Goal: Obtain resource: Download file/media

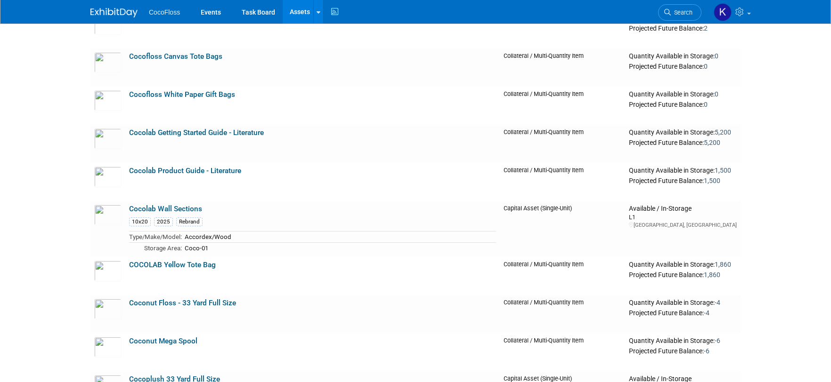
scroll to position [412, 0]
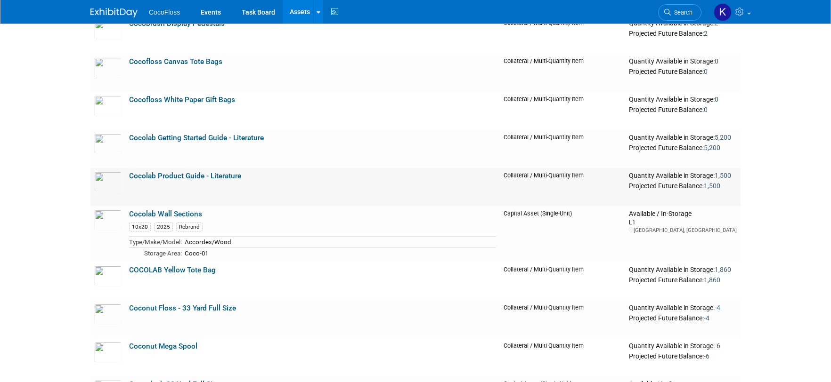
click at [218, 175] on link "Cocolab Product Guide - Literature" at bounding box center [185, 176] width 112 height 8
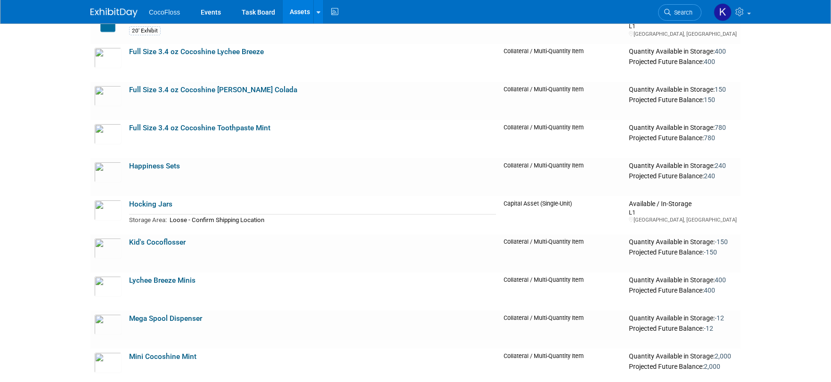
scroll to position [1041, 0]
